Goal: Find specific page/section: Find specific page/section

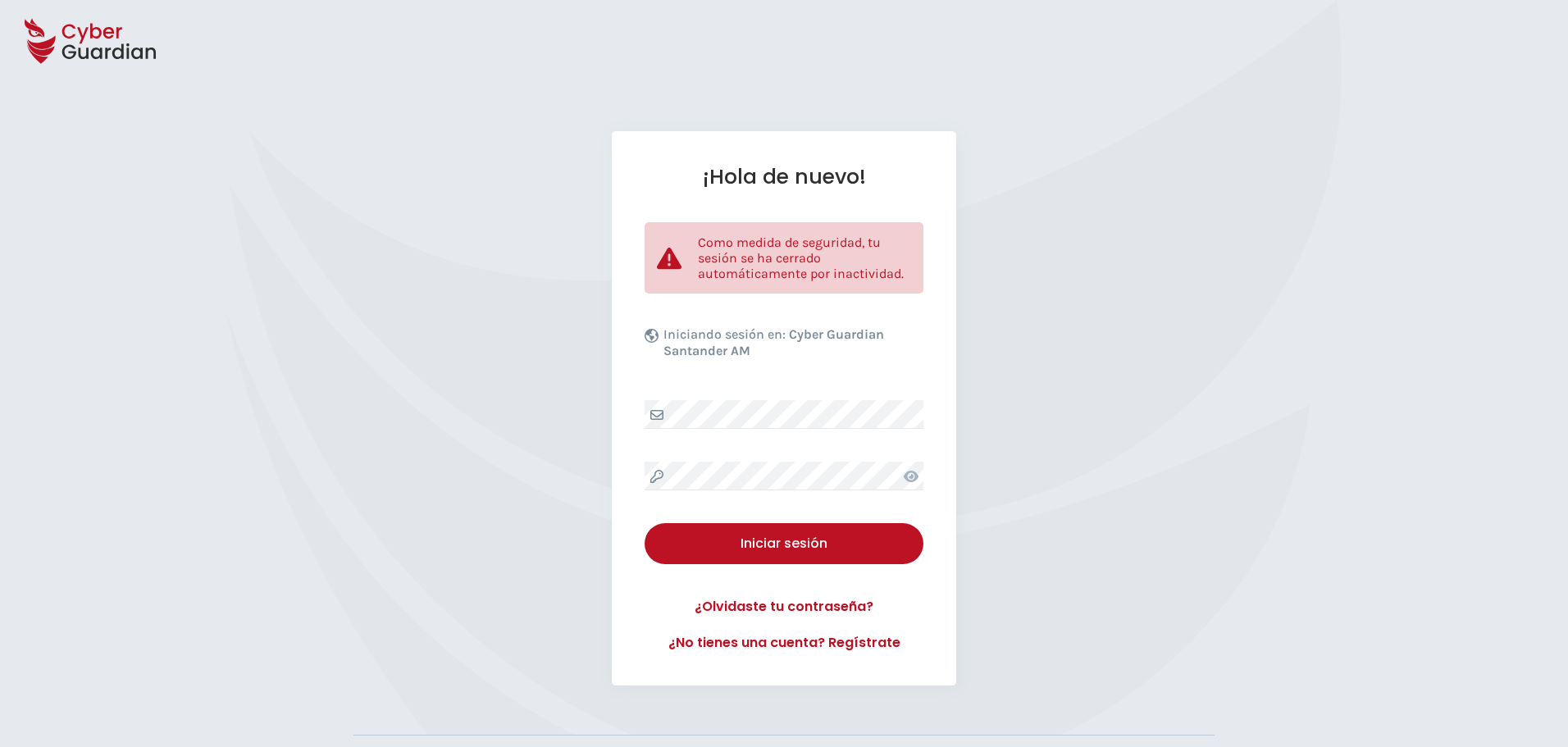
click at [740, 399] on div "¡Hola de nuevo! Como medida de seguridad, tu sesión se ha cerrado automáticamen…" at bounding box center [784, 408] width 345 height 554
click at [803, 551] on div "Iniciar sesión" at bounding box center [784, 543] width 254 height 20
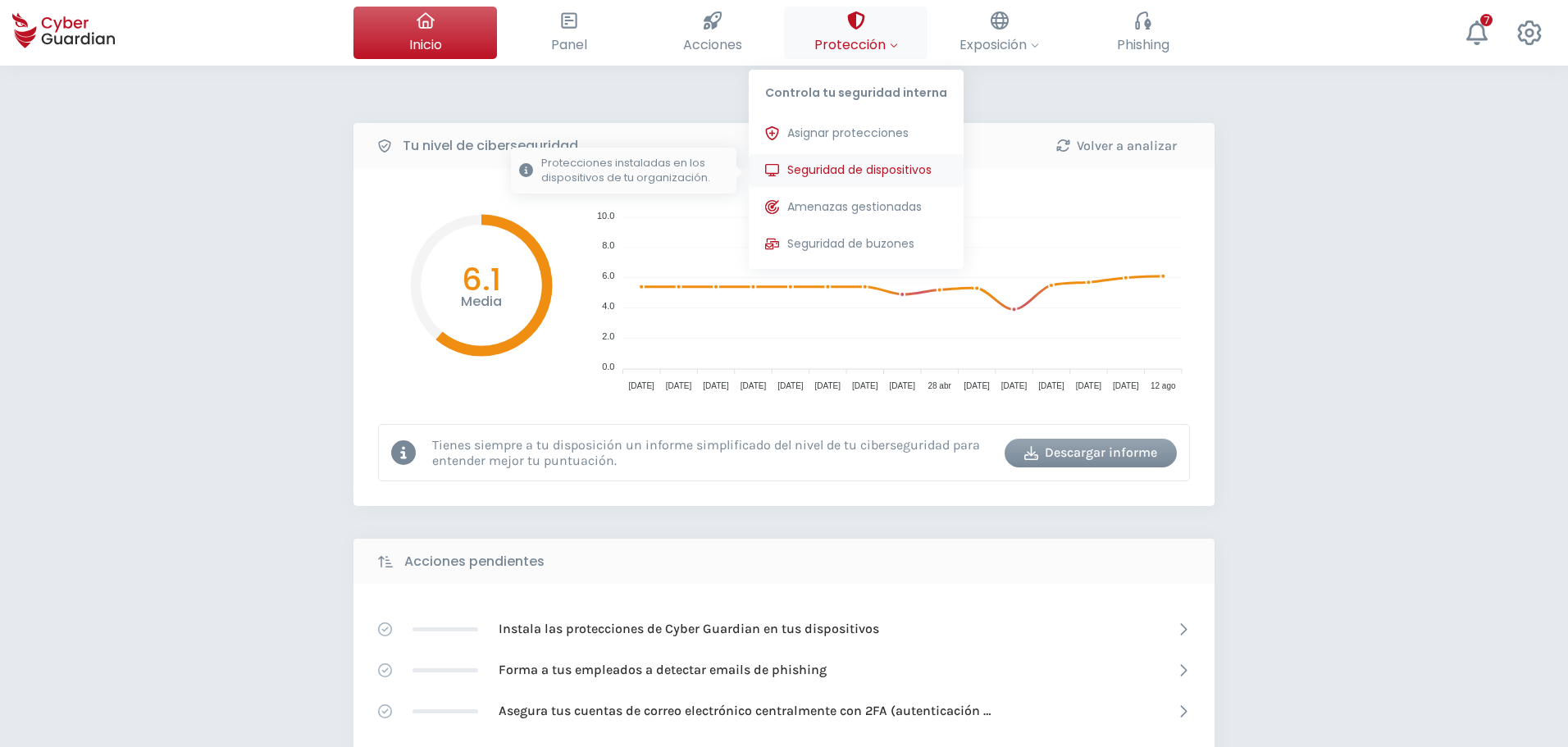
click at [861, 159] on button "Seguridad de dispositivos Protecciones instaladas en los dispositivos de tu org…" at bounding box center [856, 170] width 215 height 33
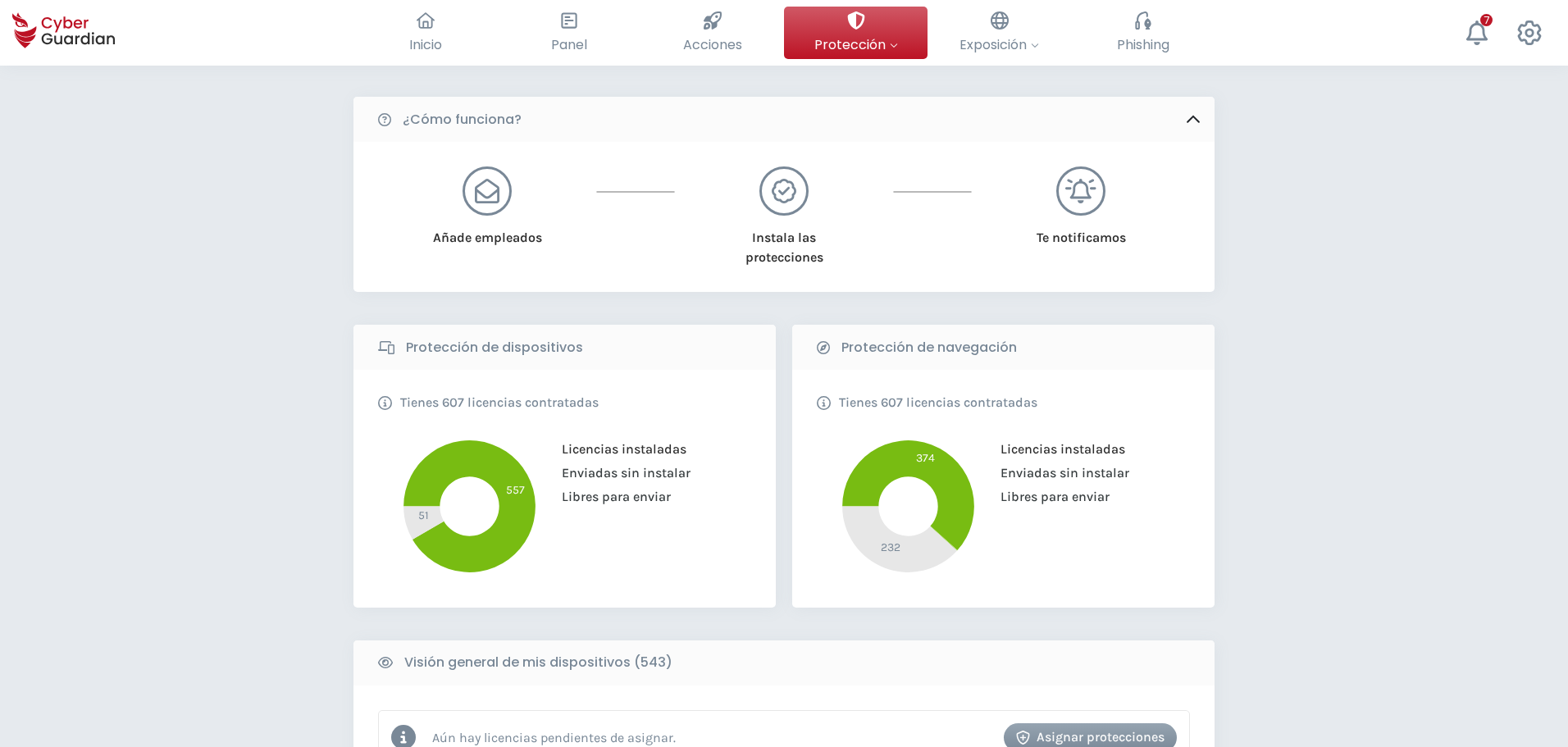
scroll to position [492, 0]
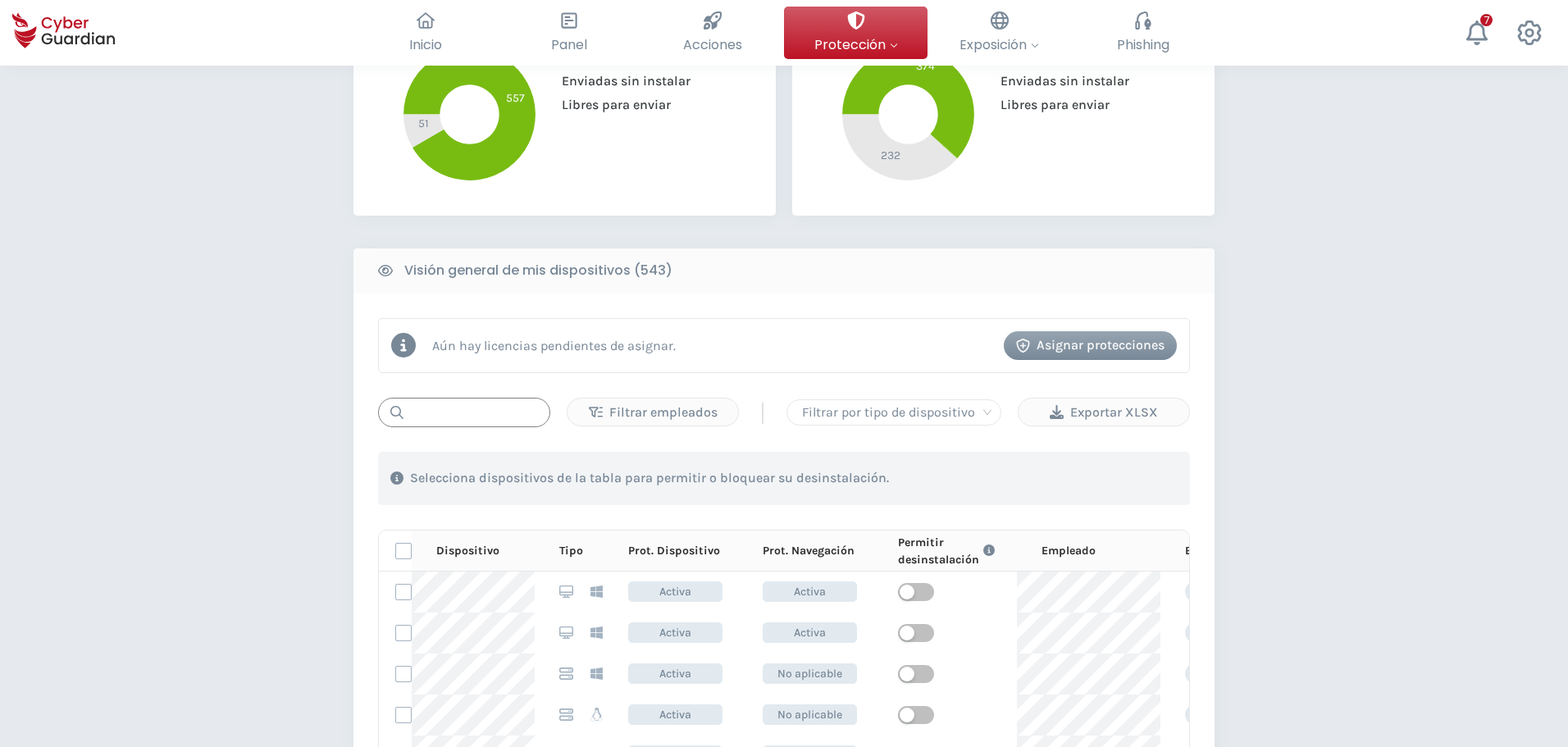
click at [448, 415] on input "text" at bounding box center [464, 412] width 172 height 29
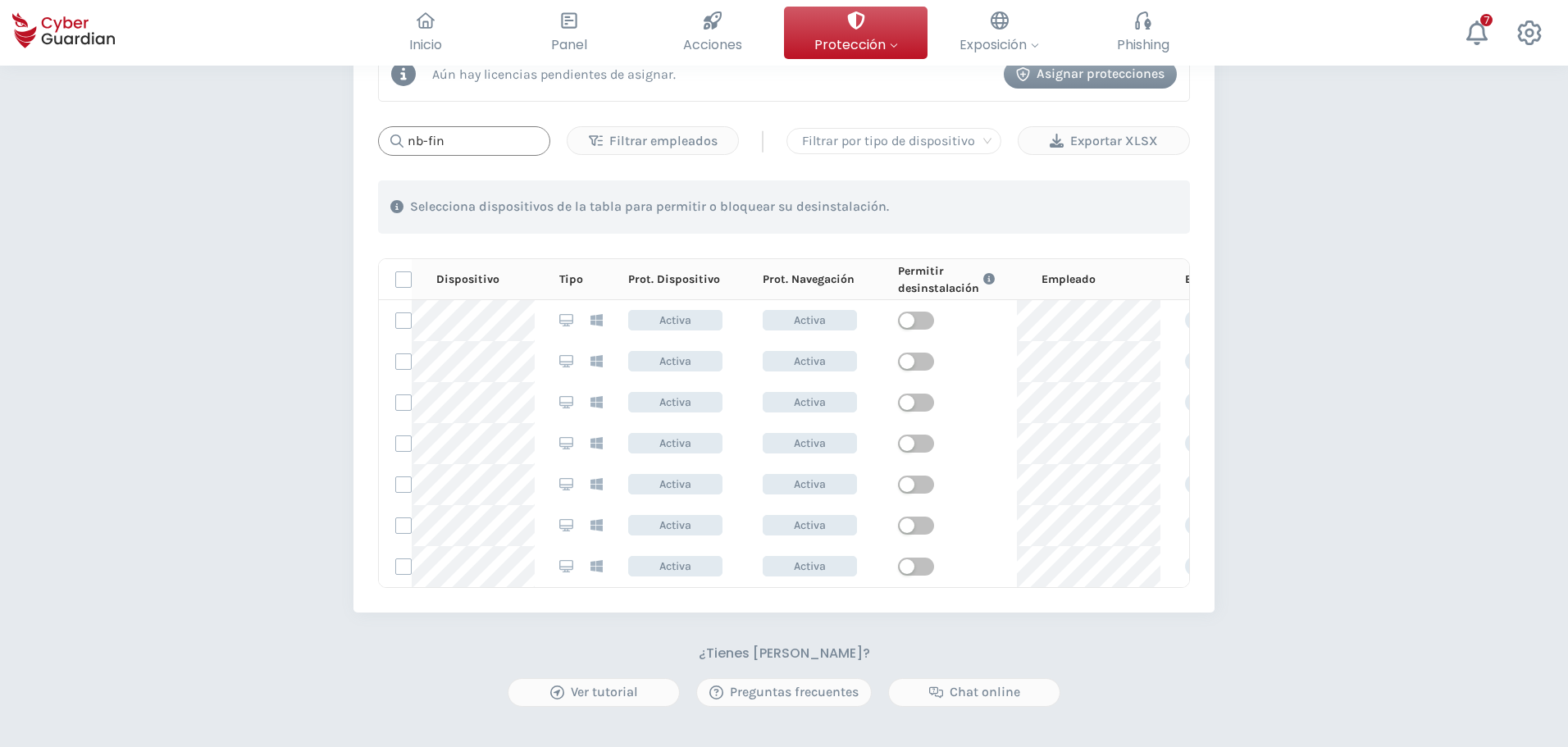
scroll to position [820, 0]
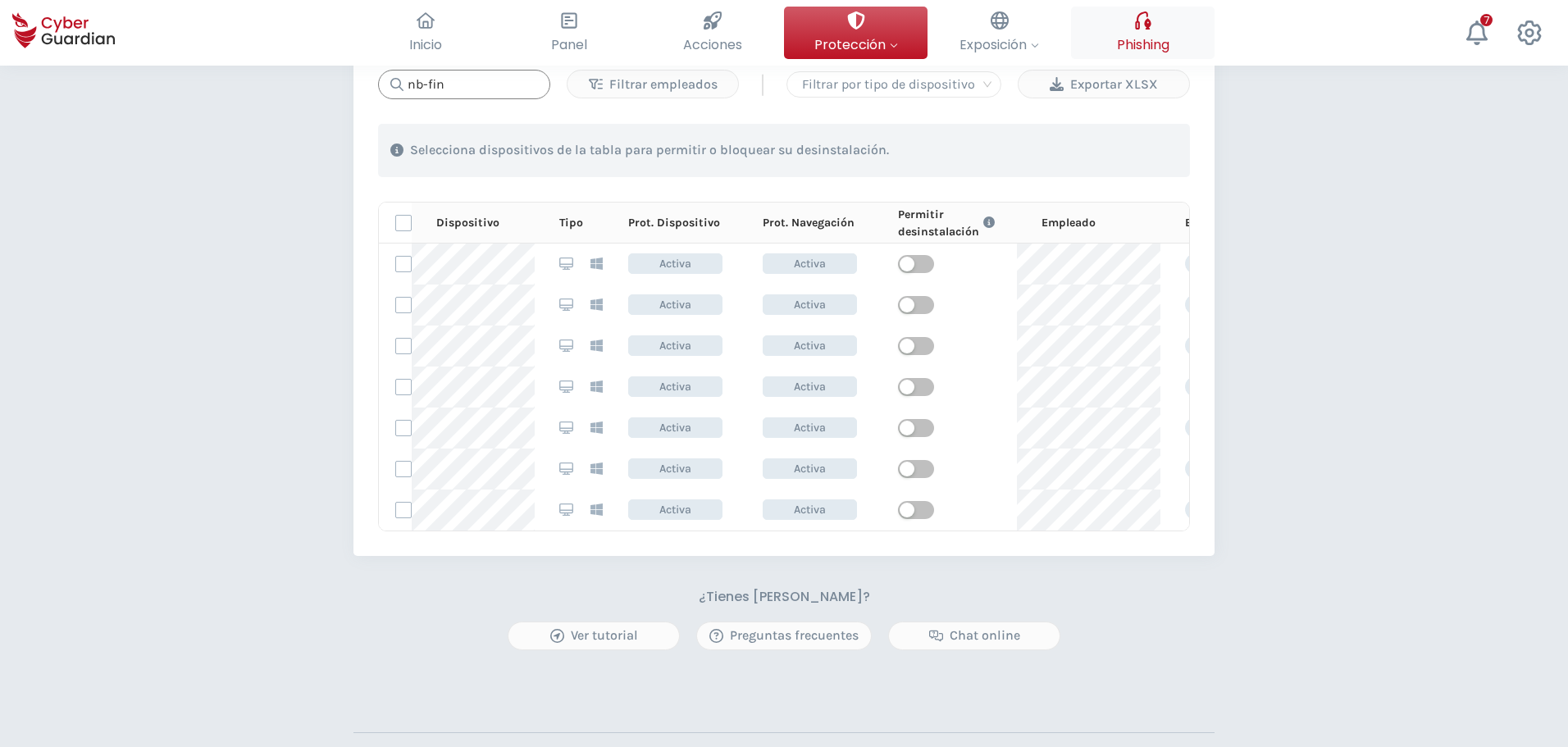
type input "nb-fin"
